Goal: Find specific page/section: Find specific page/section

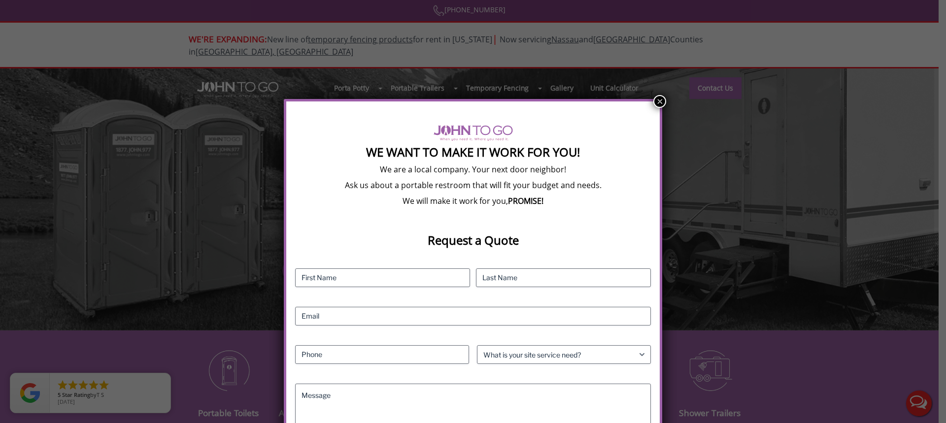
click at [658, 103] on button "×" at bounding box center [660, 101] width 13 height 13
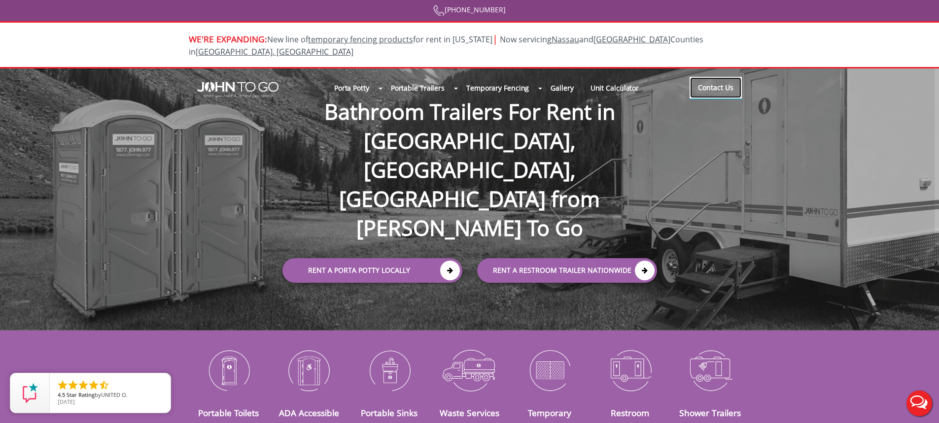
click at [722, 77] on link "Contact Us" at bounding box center [716, 88] width 52 height 22
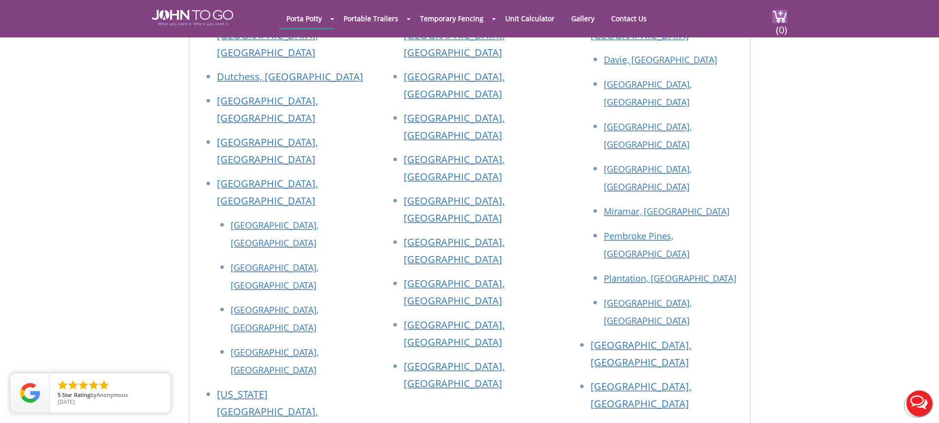
scroll to position [1035, 0]
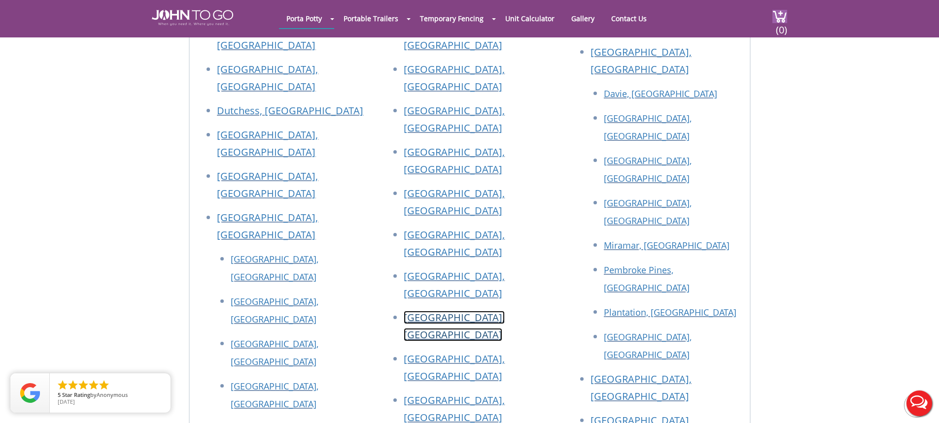
click at [440, 311] on link "[GEOGRAPHIC_DATA], [GEOGRAPHIC_DATA]" at bounding box center [454, 326] width 101 height 31
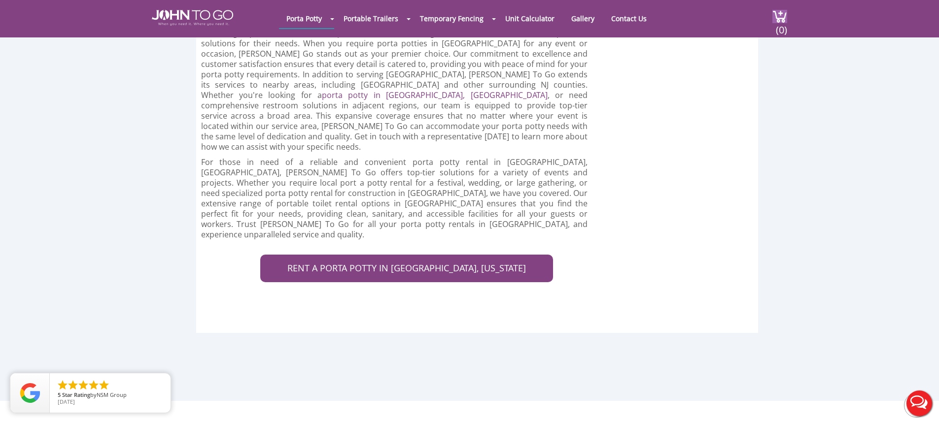
scroll to position [2612, 0]
